Goal: Information Seeking & Learning: Find specific fact

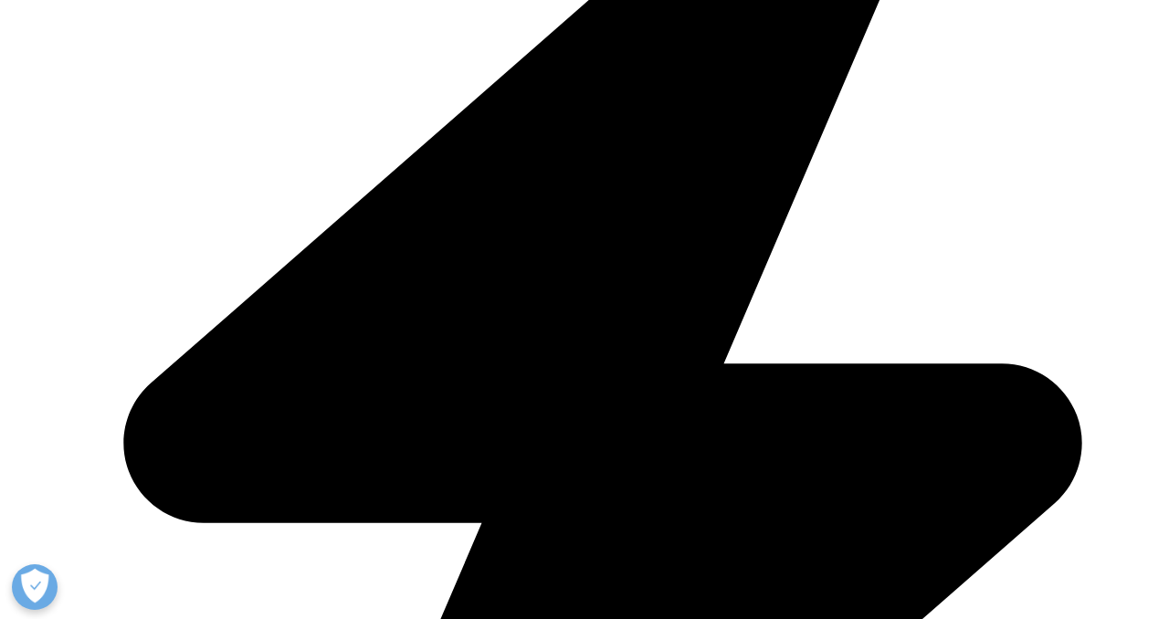
scroll to position [2632, 0]
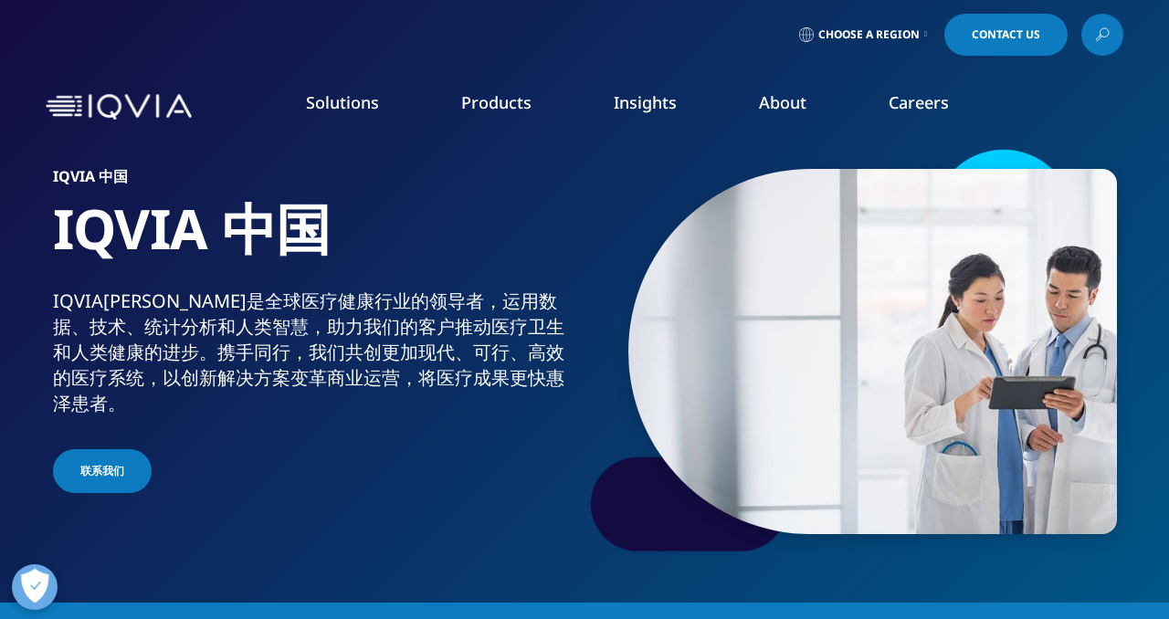
click at [1108, 37] on icon at bounding box center [1102, 35] width 15 height 24
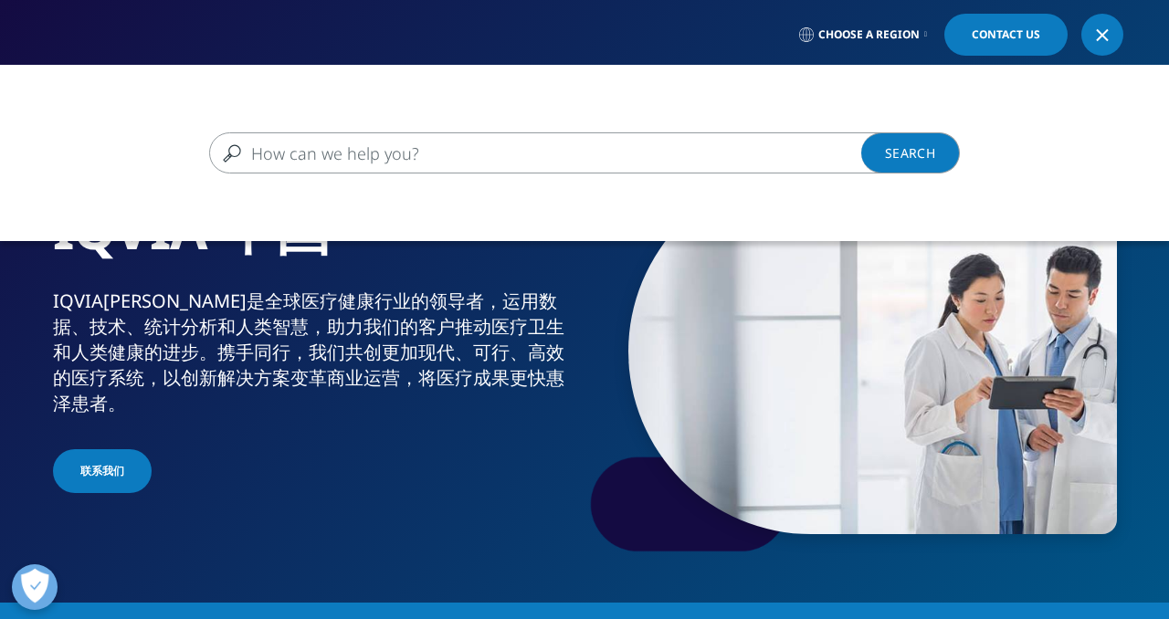
click at [717, 180] on div "Clear Search Loading" at bounding box center [584, 153] width 1169 height 176
click at [670, 153] on input "搜索" at bounding box center [558, 152] width 698 height 41
type input "文化"
click at [927, 148] on link "Search Loading" at bounding box center [910, 152] width 99 height 41
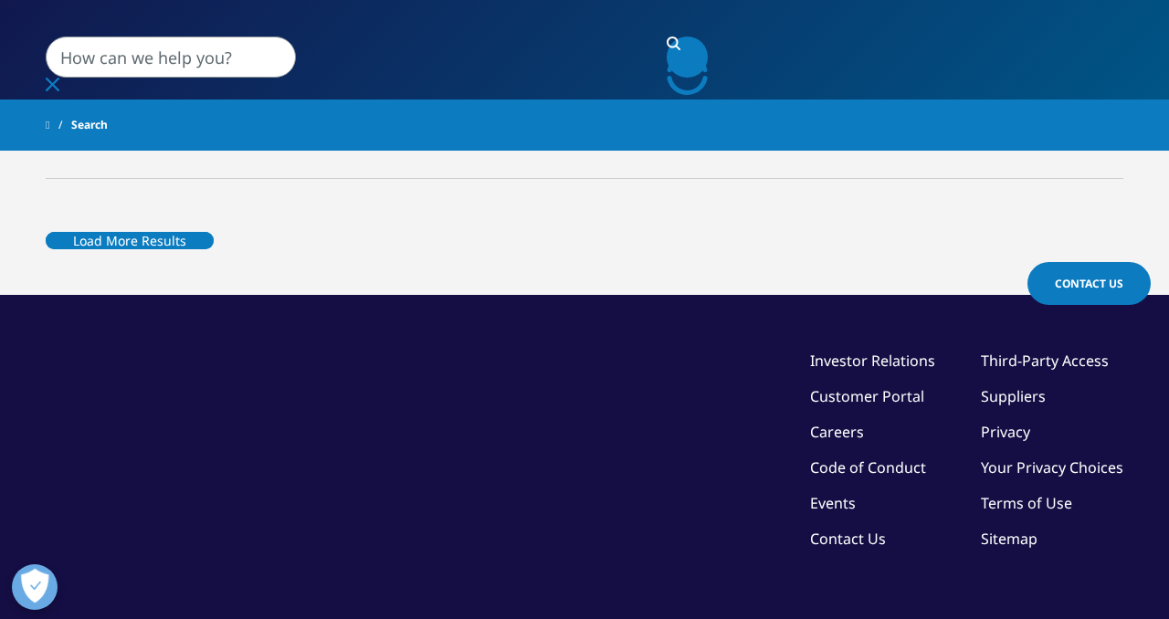
type input "文化"
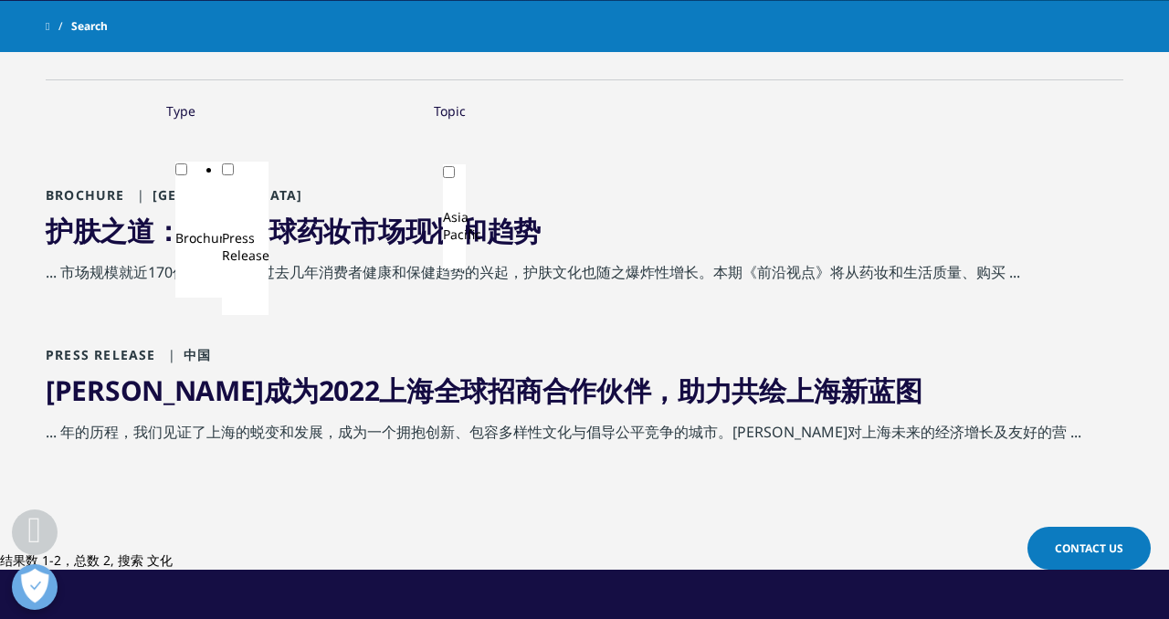
scroll to position [403, 0]
